Goal: Information Seeking & Learning: Stay updated

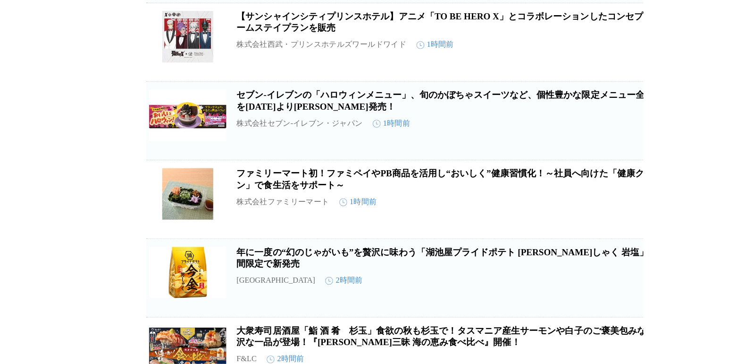
scroll to position [693, 0]
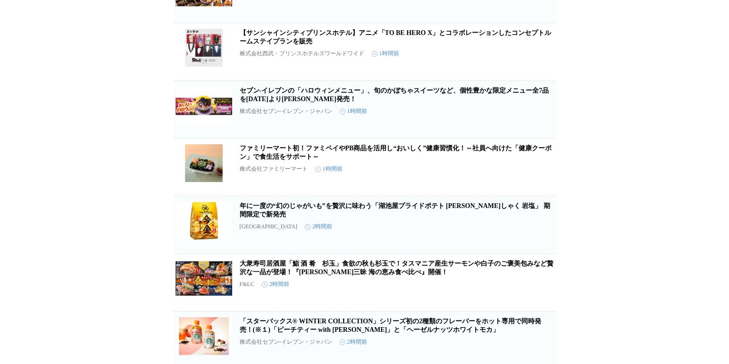
click at [305, 160] on link "ファミリーマート初！ファミペイやPB商品を活用し“おいしく”健康習慣化！～社員へ向けた「健康クーポン」で食生活をサポート～" at bounding box center [396, 152] width 313 height 16
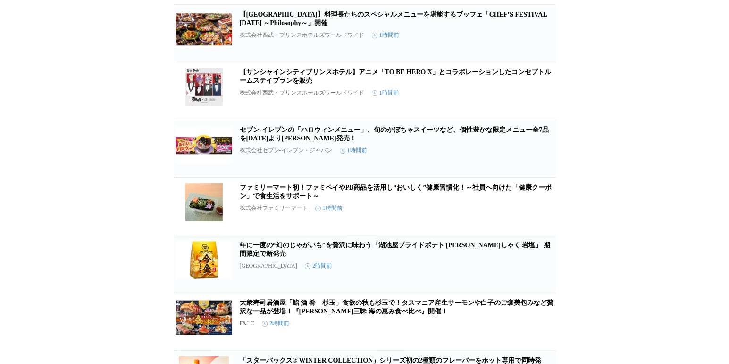
scroll to position [645, 0]
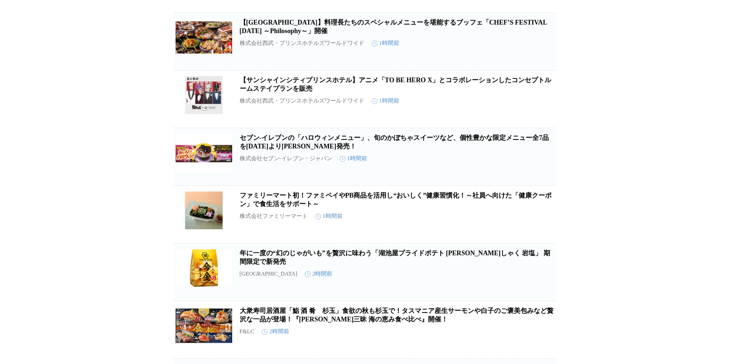
click at [399, 150] on link "セブン‐イレブンの「ハロウィンメニュー」、旬のかぼちゃスイーツなど、個性豊かな限定メニュー全7品を[DATE]より[PERSON_NAME]発売！" at bounding box center [395, 142] width 310 height 16
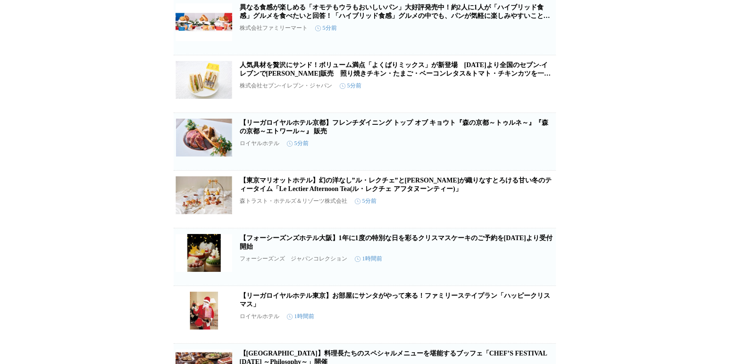
scroll to position [268, 0]
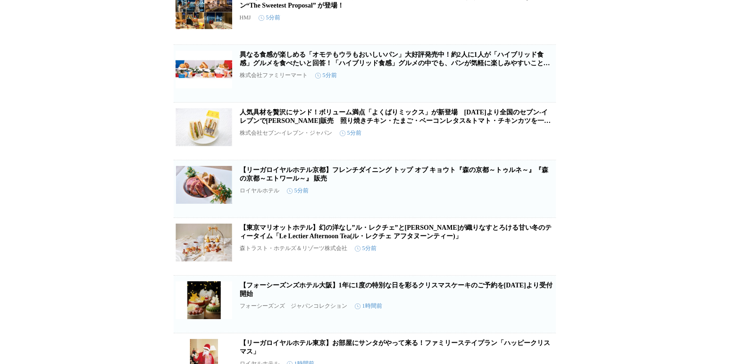
click at [388, 130] on link "人気具材を贅沢にサンド！ボリューム満点「よくばりミックス」が新登場　[DATE]より全国のセブン‐イレブンで[PERSON_NAME]販売　照り焼きチキン・た…" at bounding box center [396, 121] width 312 height 24
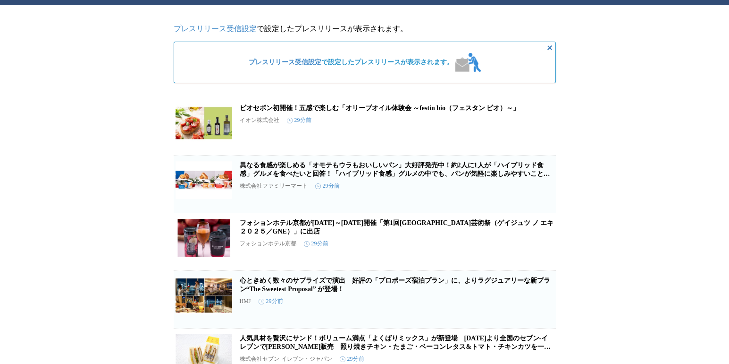
scroll to position [94, 0]
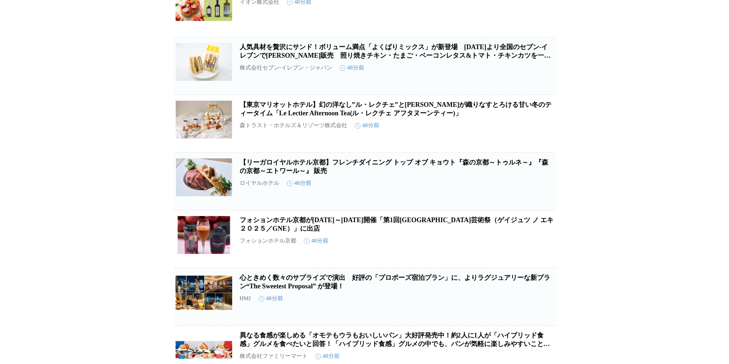
scroll to position [283, 0]
